Goal: Find specific page/section: Find specific page/section

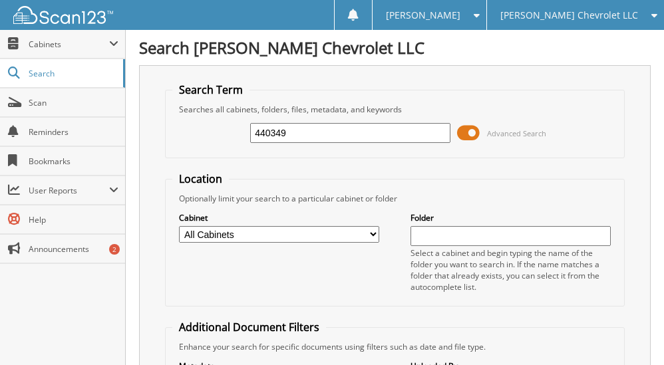
type input "440349"
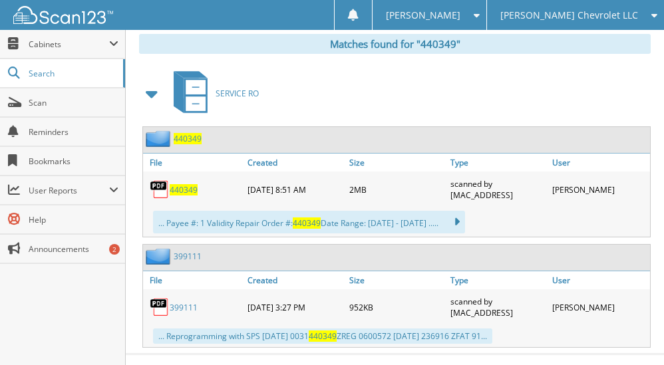
scroll to position [599, 0]
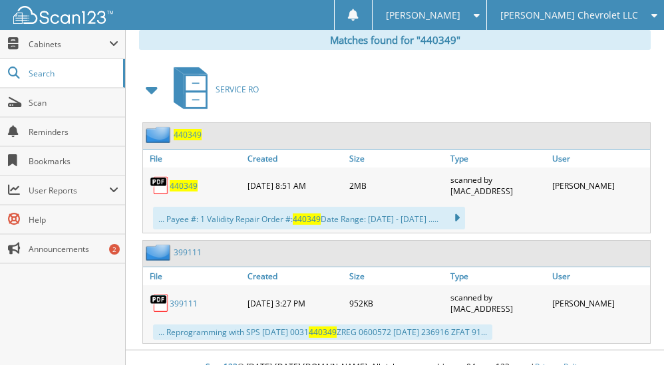
click at [194, 188] on span "440349" at bounding box center [184, 185] width 28 height 11
